Goal: Book appointment/travel/reservation

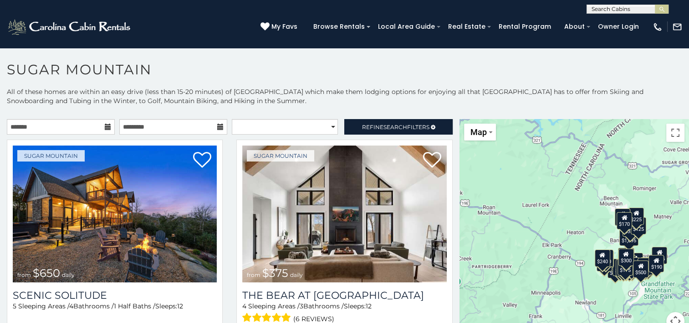
click at [106, 127] on icon at bounding box center [108, 126] width 6 height 6
click at [106, 128] on icon at bounding box center [108, 126] width 6 height 6
click at [105, 126] on icon at bounding box center [108, 126] width 6 height 6
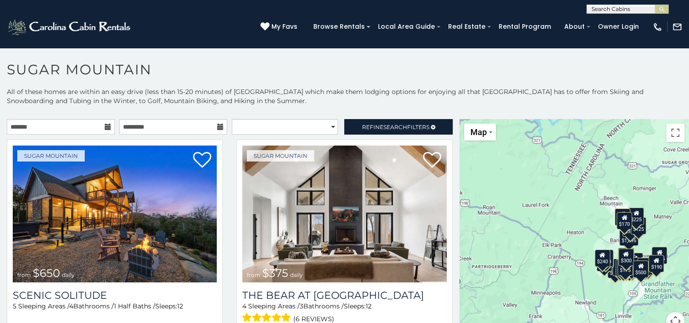
click at [105, 126] on icon at bounding box center [108, 126] width 6 height 6
click at [84, 129] on input "text" at bounding box center [61, 126] width 108 height 15
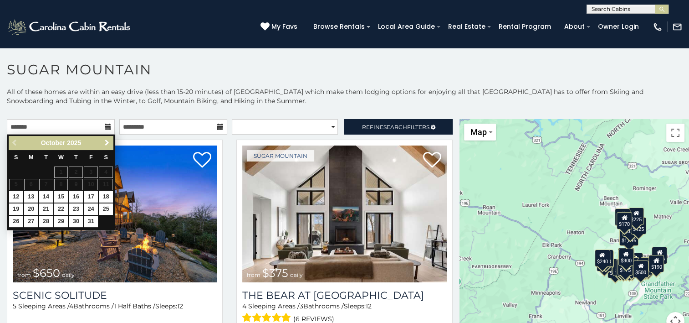
click at [106, 143] on span "Next" at bounding box center [106, 142] width 7 height 7
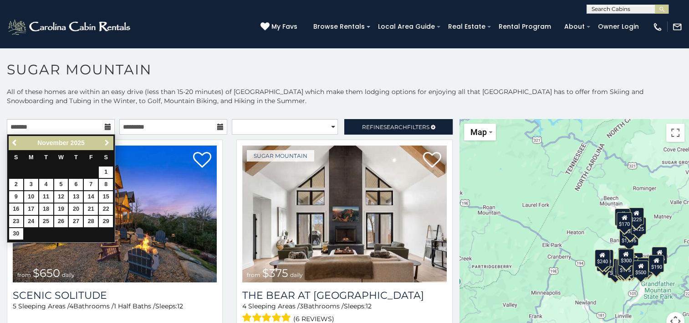
click at [106, 143] on span "Next" at bounding box center [106, 142] width 7 height 7
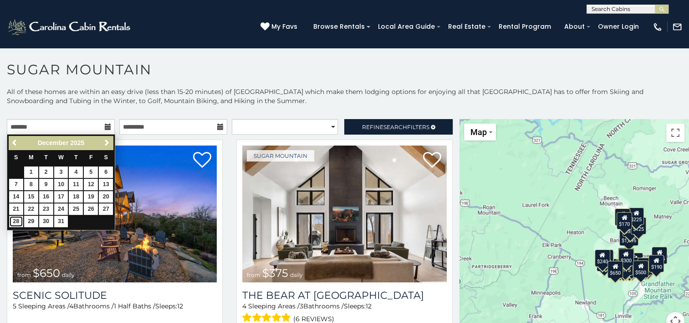
click at [16, 221] on link "28" at bounding box center [16, 220] width 14 height 11
type input "**********"
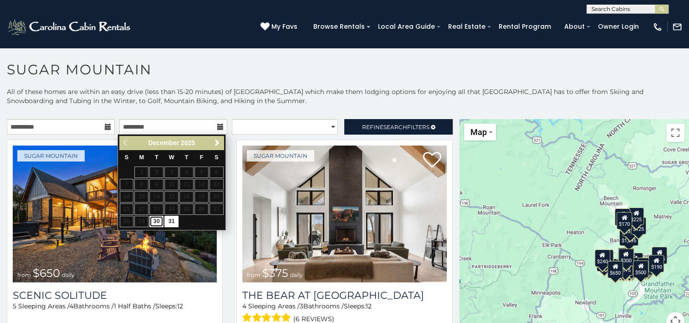
click at [159, 218] on link "30" at bounding box center [156, 220] width 14 height 11
type input "**********"
